Goal: Information Seeking & Learning: Check status

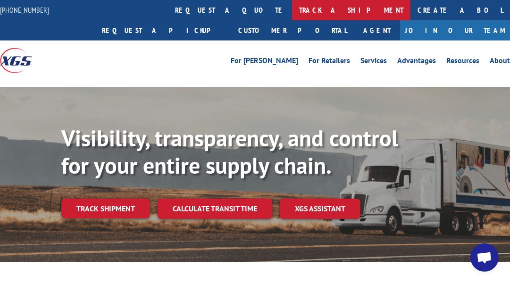
click at [292, 9] on link "track a shipment" at bounding box center [351, 10] width 118 height 20
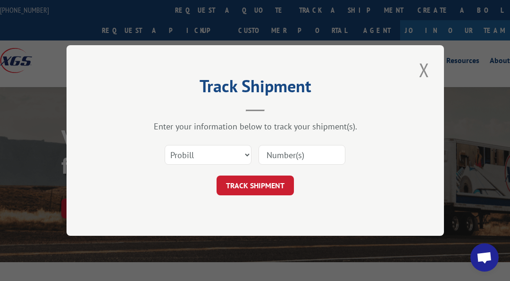
click at [281, 153] on input at bounding box center [301, 155] width 87 height 20
paste input "13663000"
type input "13663000"
click at [269, 185] on button "TRACK SHIPMENT" at bounding box center [254, 186] width 77 height 20
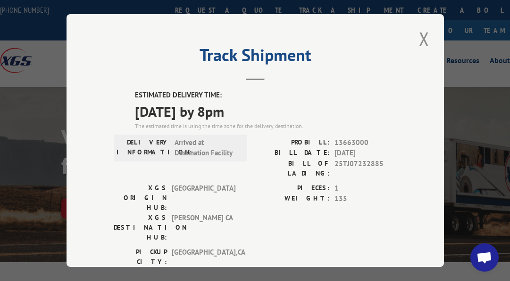
scroll to position [39, 0]
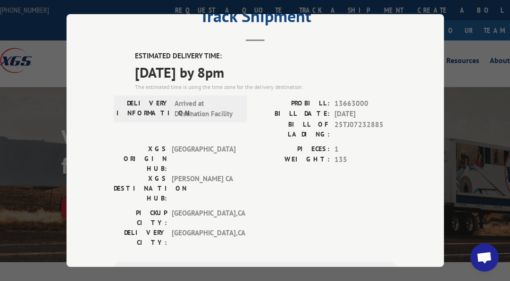
drag, startPoint x: 127, startPoint y: 50, endPoint x: 257, endPoint y: 68, distance: 131.9
click at [257, 68] on div "ESTIMATED DELIVERY TIME: [DATE] by 8pm The estimated time is using the time zon…" at bounding box center [255, 220] width 283 height 339
copy div "ESTIMATED DELIVERY TIME: [DATE] by 8pm"
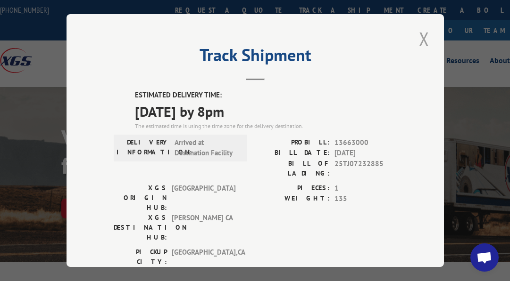
click at [417, 37] on button "Close modal" at bounding box center [424, 39] width 16 height 26
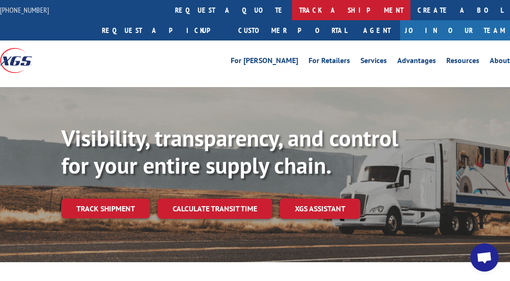
click at [292, 8] on link "track a shipment" at bounding box center [351, 10] width 118 height 20
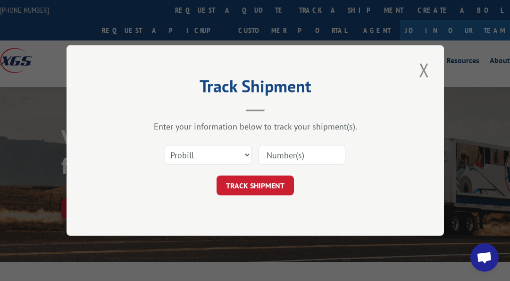
click at [299, 153] on input at bounding box center [301, 155] width 87 height 20
paste input "15576195"
type input "15576195"
click at [261, 177] on button "TRACK SHIPMENT" at bounding box center [254, 186] width 77 height 20
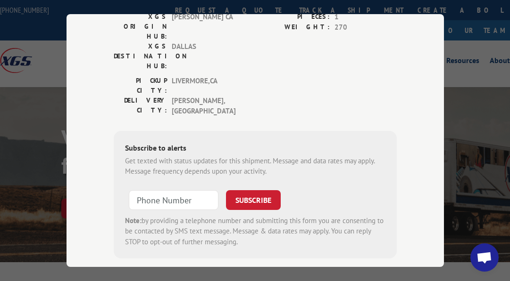
scroll to position [35, 0]
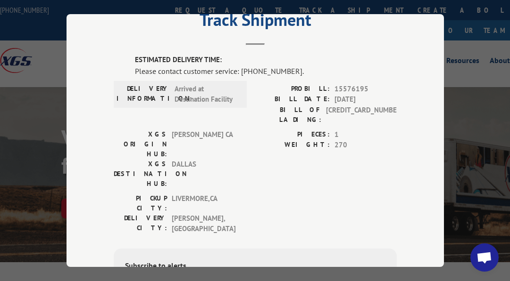
click at [252, 43] on div "Track Shipment ESTIMATED DELIVERY TIME: Please contact customer service: [PHONE…" at bounding box center [254, 140] width 377 height 253
click at [282, 40] on header "Track Shipment" at bounding box center [255, 29] width 283 height 32
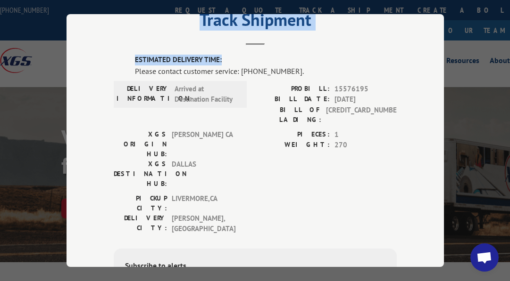
drag, startPoint x: 247, startPoint y: 43, endPoint x: 237, endPoint y: 41, distance: 9.7
click at [237, 41] on div "Track Shipment ESTIMATED DELIVERY TIME: Please contact customer service: [PHONE…" at bounding box center [254, 140] width 377 height 253
click at [235, 40] on header "Track Shipment" at bounding box center [255, 29] width 283 height 32
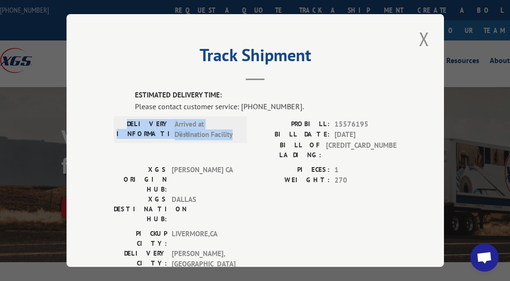
drag, startPoint x: 138, startPoint y: 119, endPoint x: 231, endPoint y: 131, distance: 93.1
click at [231, 131] on div "DELIVERY INFORMATION: Arrived at Destination Facility" at bounding box center [179, 129] width 127 height 21
copy div "DELIVERY INFORMATION: Arrived at Destination Facility"
click at [419, 37] on button "Close modal" at bounding box center [424, 39] width 16 height 26
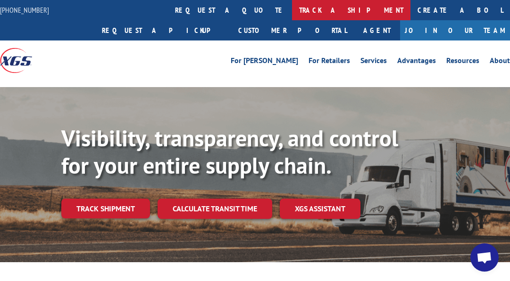
click at [292, 12] on link "track a shipment" at bounding box center [351, 10] width 118 height 20
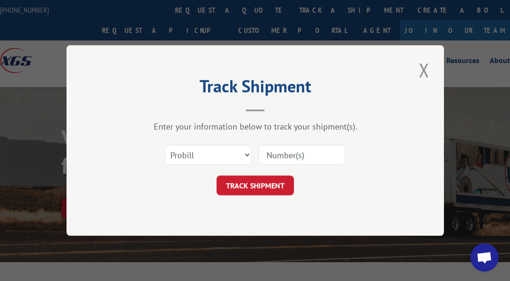
click at [281, 156] on input at bounding box center [301, 155] width 87 height 20
paste input "17207912"
type input "17207912"
click at [275, 183] on button "TRACK SHIPMENT" at bounding box center [254, 186] width 77 height 20
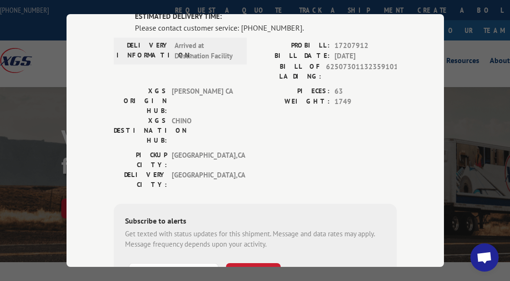
scroll to position [39, 0]
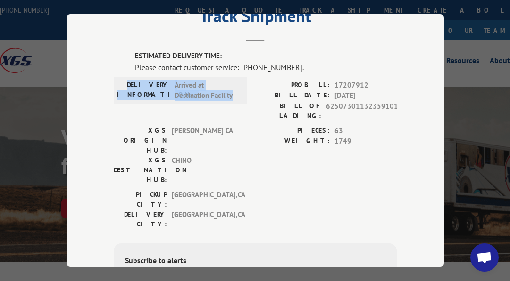
drag, startPoint x: 138, startPoint y: 79, endPoint x: 229, endPoint y: 92, distance: 91.9
click at [229, 92] on div "DELIVERY INFORMATION: Arrived at Destination Facility" at bounding box center [179, 90] width 127 height 21
copy div "DELIVERY INFORMATION: Arrived at Destination Facility"
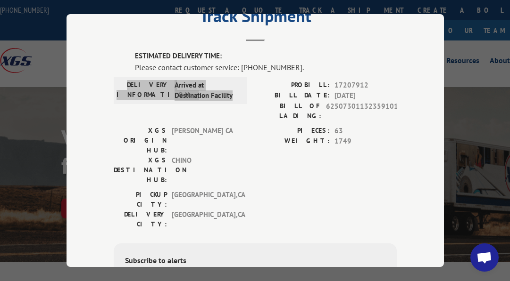
scroll to position [0, 0]
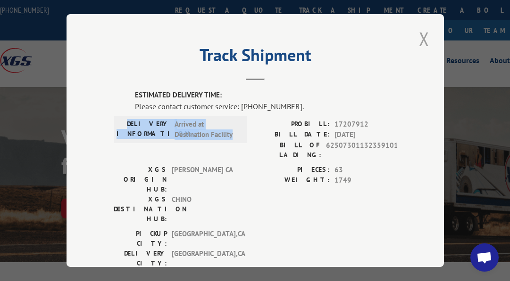
click at [418, 39] on button "Close modal" at bounding box center [424, 39] width 16 height 26
